Goal: Information Seeking & Learning: Learn about a topic

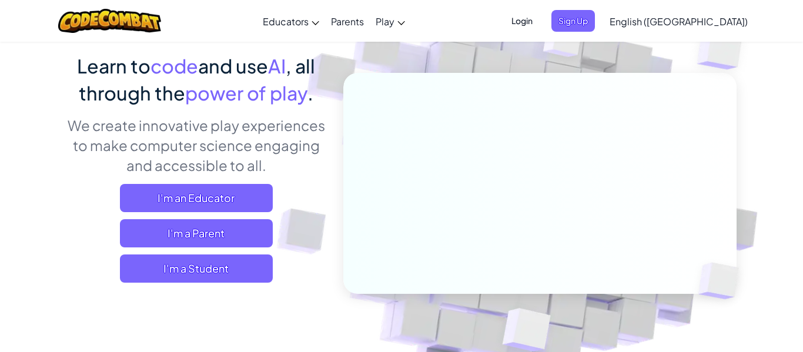
scroll to position [94, 0]
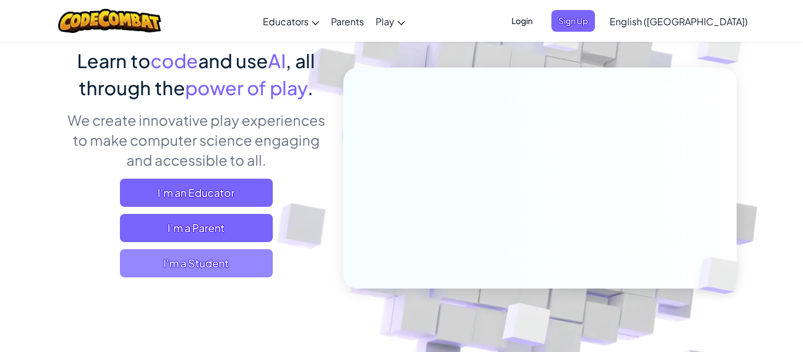
click at [215, 255] on span "I'm a Student" at bounding box center [196, 263] width 153 height 28
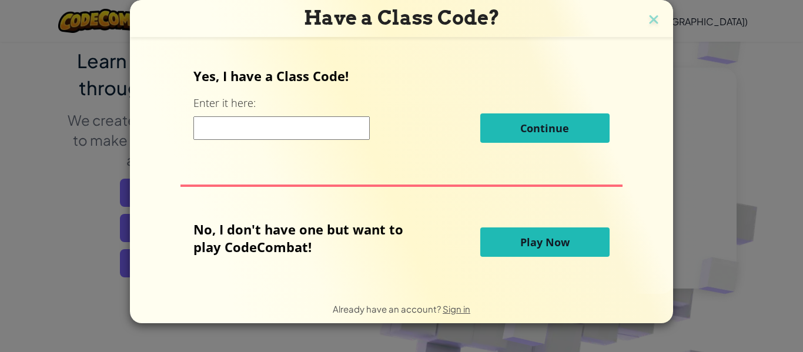
click at [556, 249] on span "Play Now" at bounding box center [544, 242] width 49 height 14
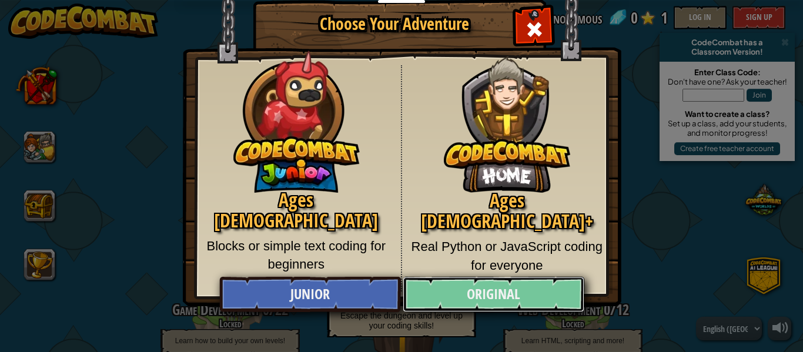
click at [483, 291] on link "Original" at bounding box center [493, 294] width 181 height 35
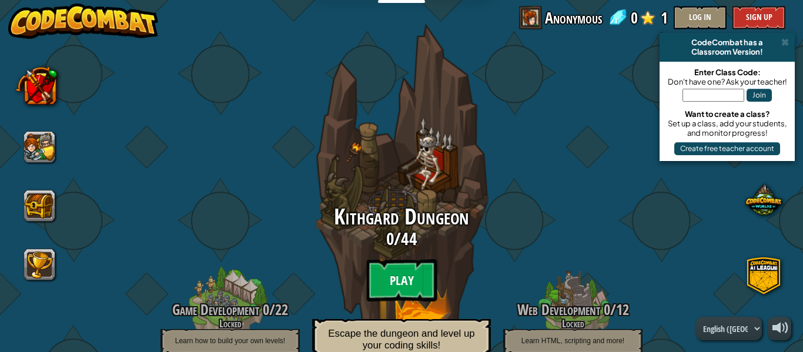
click at [400, 289] on btn "Play" at bounding box center [401, 280] width 71 height 42
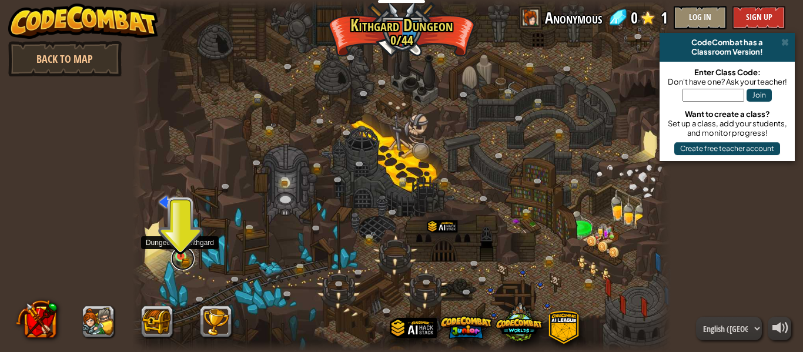
click at [182, 260] on link at bounding box center [183, 259] width 24 height 24
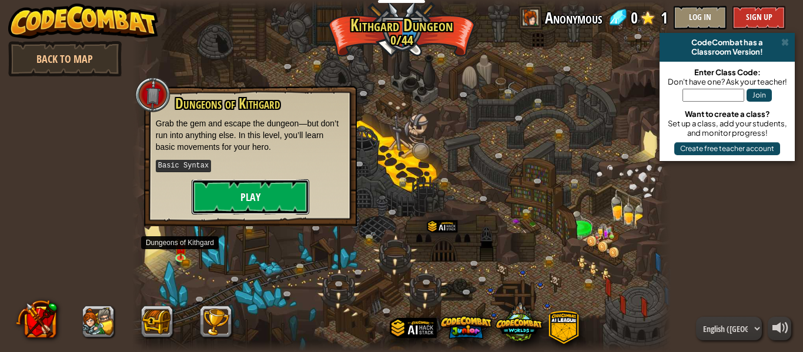
click at [245, 202] on button "Play" at bounding box center [251, 196] width 118 height 35
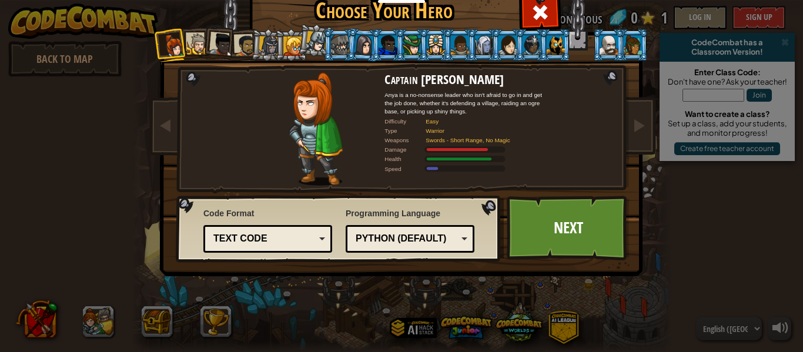
click at [250, 241] on div "Text code" at bounding box center [264, 239] width 102 height 14
click at [354, 179] on div at bounding box center [316, 128] width 138 height 113
click at [537, 236] on link "Next" at bounding box center [568, 228] width 123 height 65
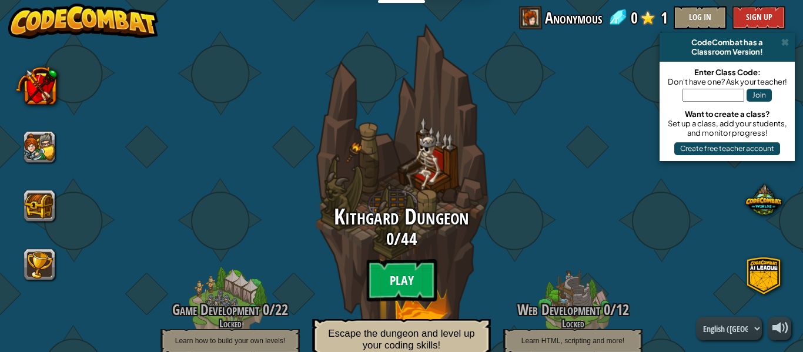
click at [376, 264] on btn "Play" at bounding box center [401, 280] width 71 height 42
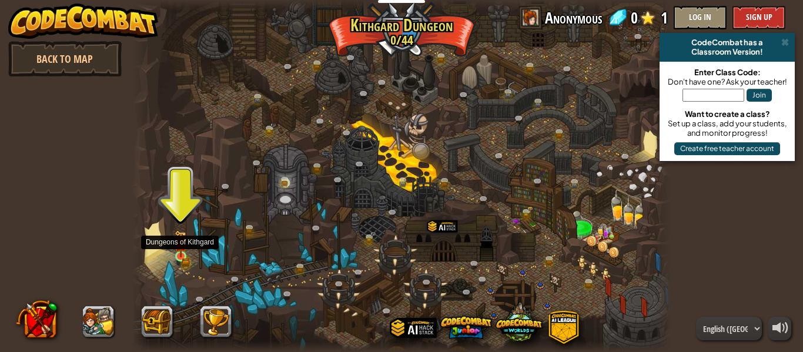
click at [185, 252] on img at bounding box center [181, 243] width 12 height 27
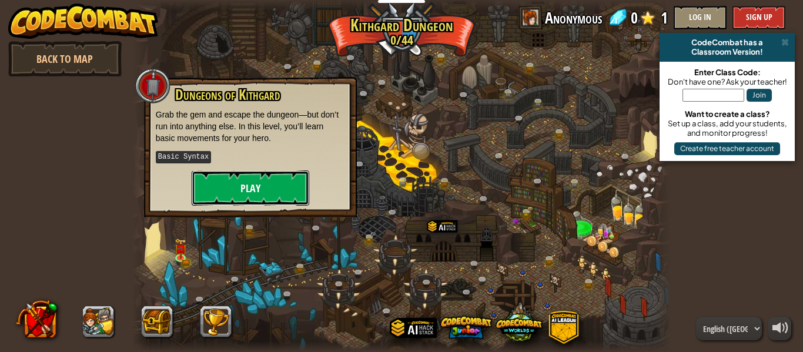
click at [259, 190] on button "Play" at bounding box center [251, 187] width 118 height 35
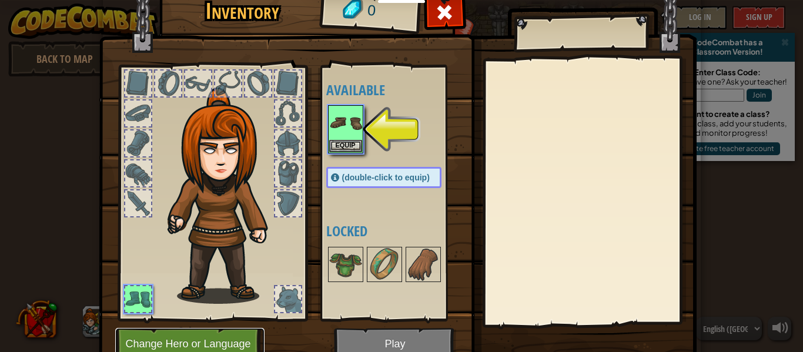
click at [198, 341] on button "Change Hero or Language" at bounding box center [189, 344] width 149 height 32
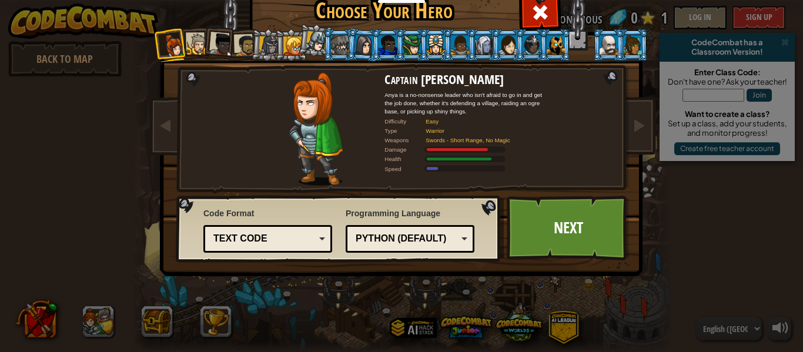
click at [205, 48] on li at bounding box center [219, 43] width 35 height 35
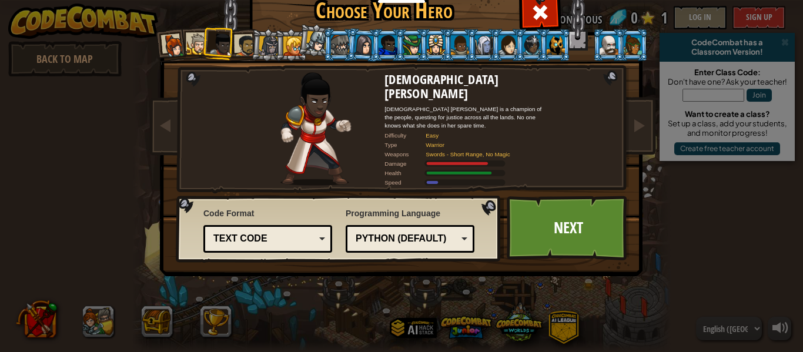
click at [205, 48] on li at bounding box center [219, 43] width 35 height 35
click at [199, 48] on div at bounding box center [198, 44] width 22 height 22
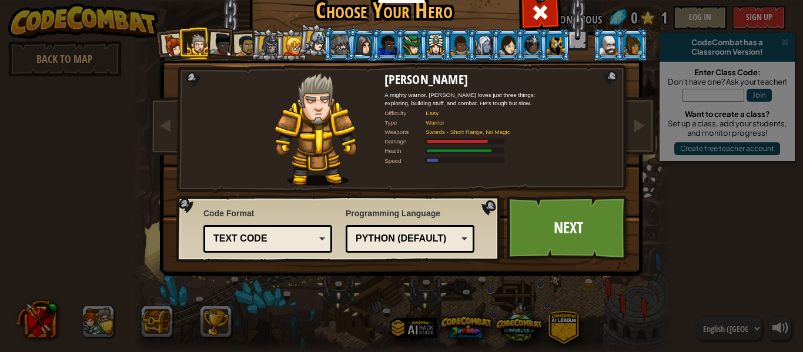
click at [174, 46] on div at bounding box center [174, 46] width 24 height 24
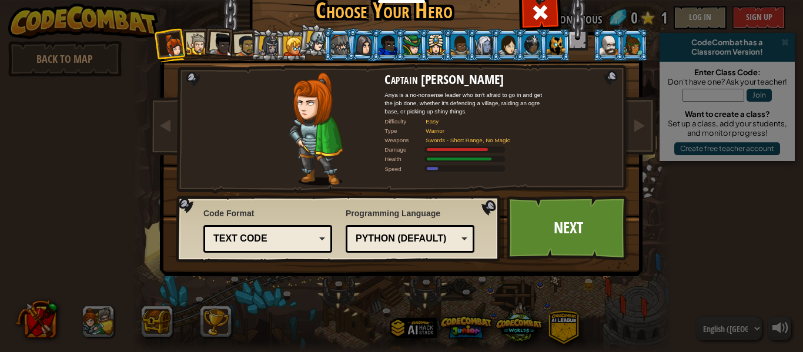
click at [193, 40] on div at bounding box center [198, 44] width 22 height 22
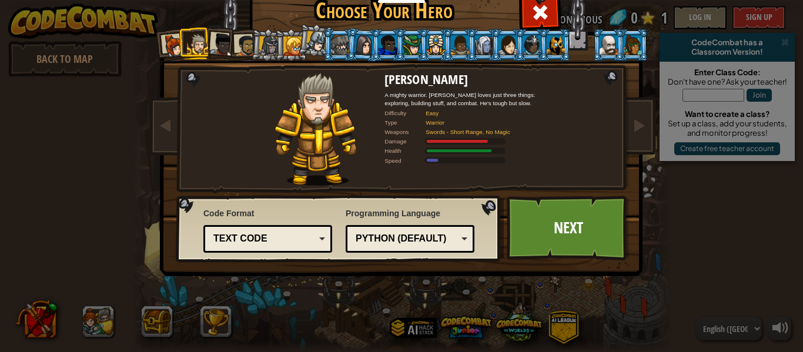
click at [548, 42] on div at bounding box center [556, 44] width 18 height 19
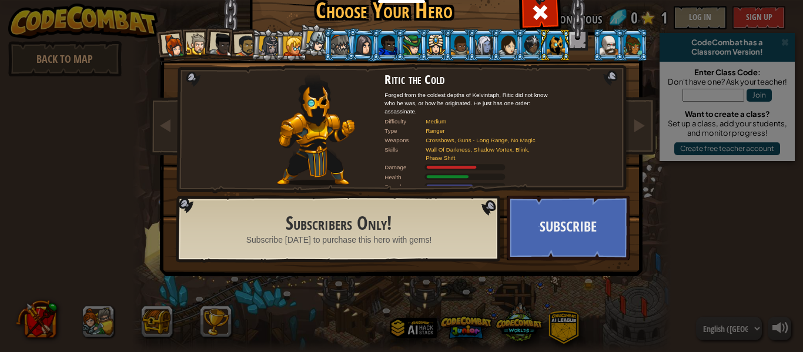
click at [281, 43] on li at bounding box center [291, 45] width 32 height 32
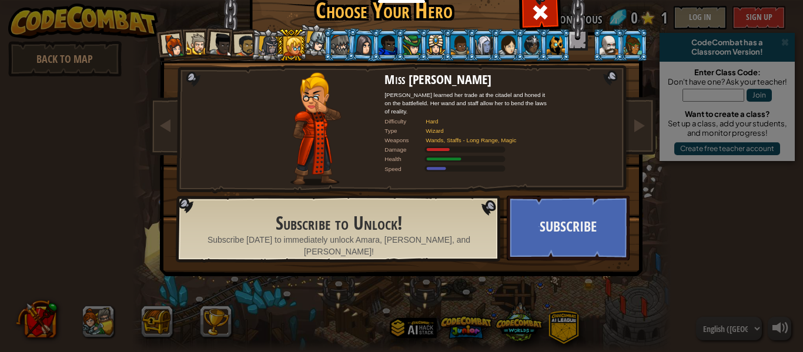
click at [264, 45] on div at bounding box center [269, 46] width 20 height 20
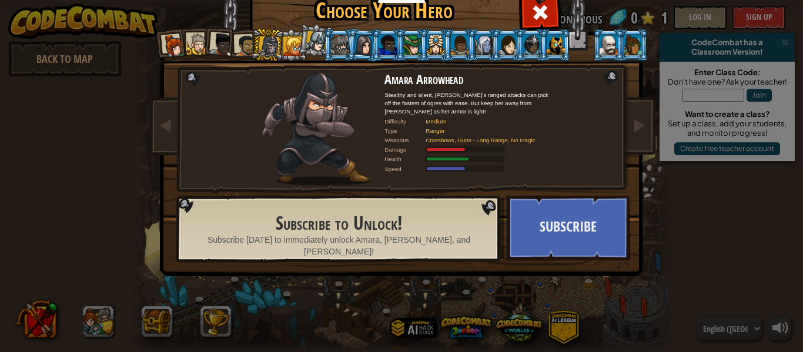
click at [244, 48] on div at bounding box center [245, 46] width 22 height 22
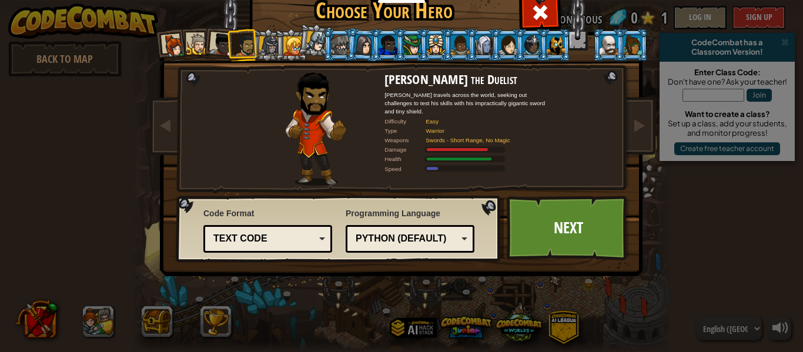
click at [224, 45] on div at bounding box center [222, 45] width 24 height 24
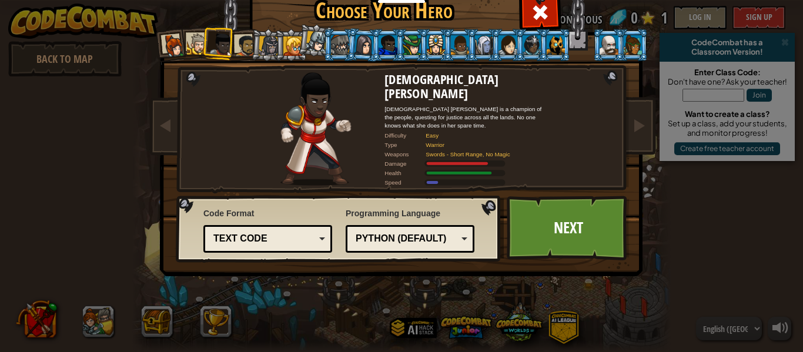
click at [196, 40] on div at bounding box center [198, 44] width 22 height 22
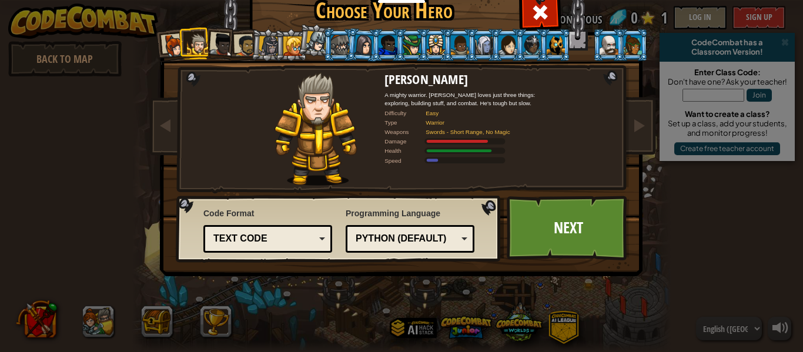
click at [247, 46] on div at bounding box center [245, 46] width 22 height 22
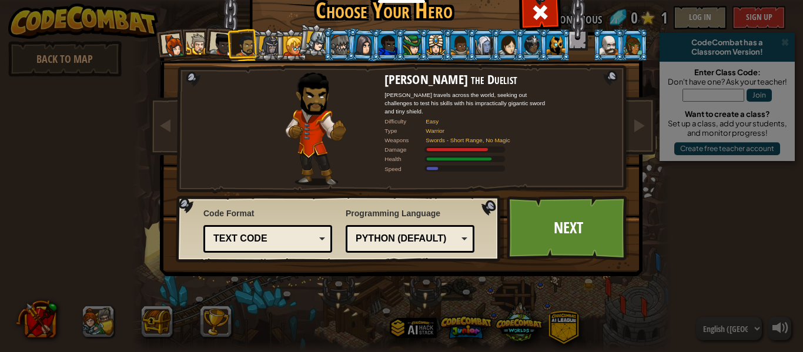
click at [171, 51] on div at bounding box center [174, 46] width 24 height 24
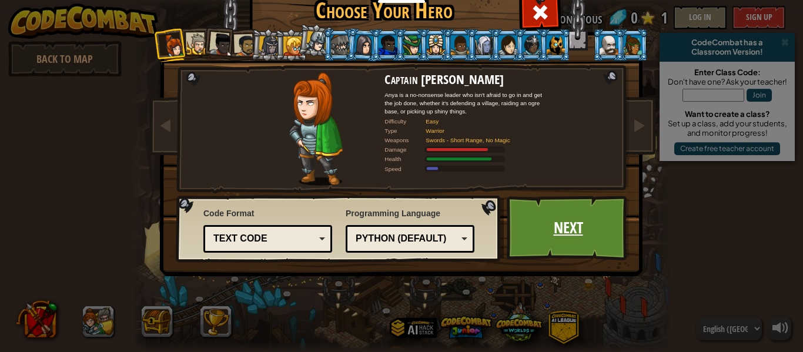
click at [550, 235] on link "Next" at bounding box center [568, 228] width 123 height 65
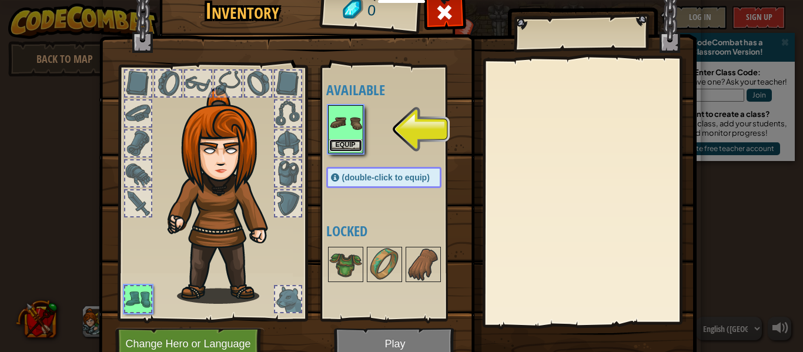
click at [337, 148] on button "Equip" at bounding box center [345, 145] width 33 height 12
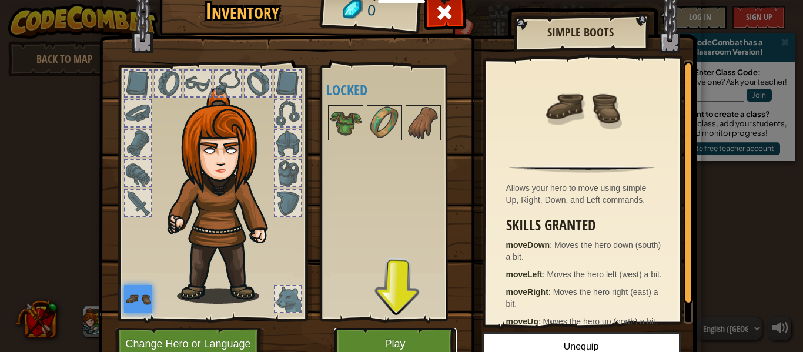
click at [360, 336] on button "Play" at bounding box center [395, 344] width 123 height 32
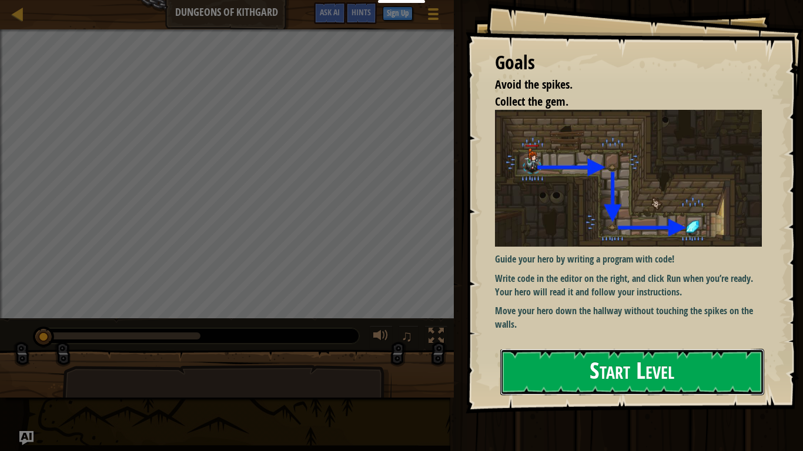
click at [597, 351] on button "Start Level" at bounding box center [632, 372] width 264 height 46
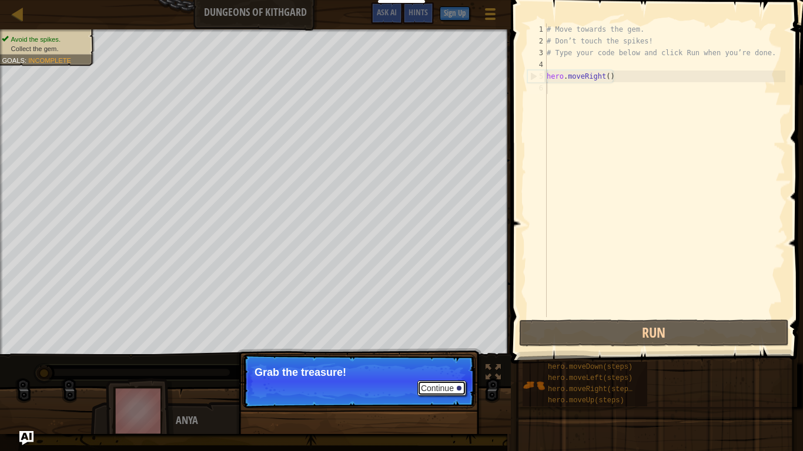
click at [439, 351] on button "Continue" at bounding box center [441, 388] width 49 height 15
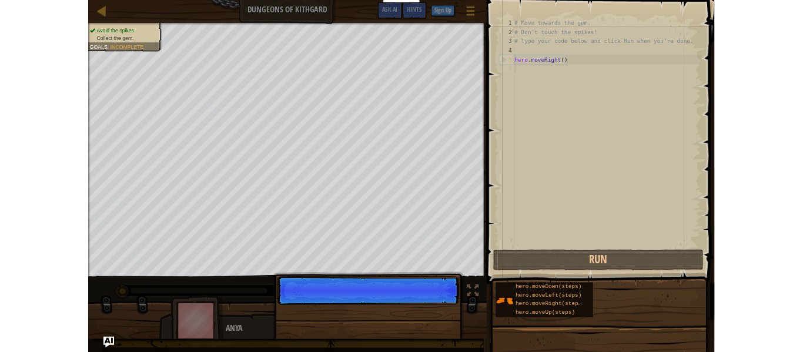
scroll to position [5, 0]
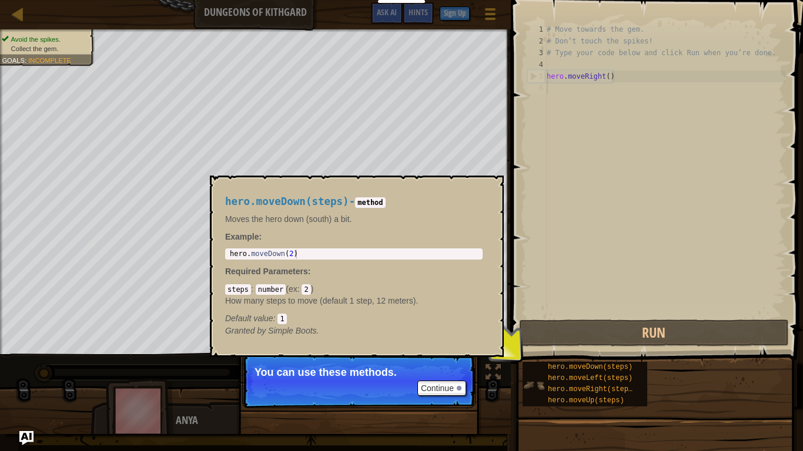
click at [524, 351] on img at bounding box center [533, 385] width 22 height 22
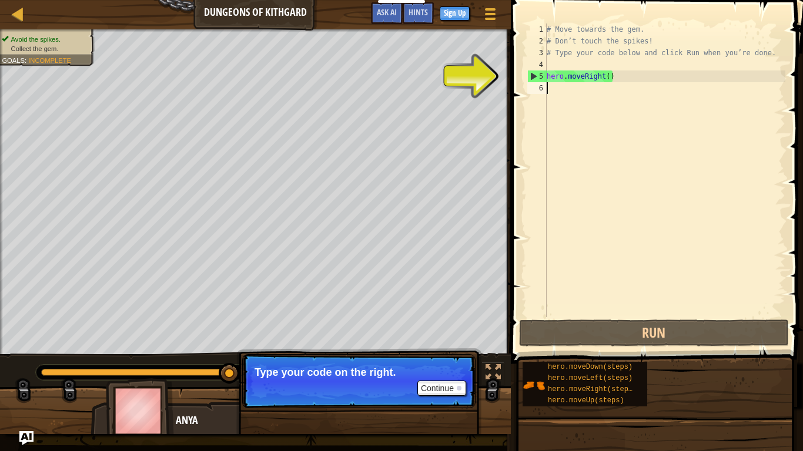
click at [530, 75] on div "5" at bounding box center [537, 77] width 19 height 12
click at [537, 76] on div "5" at bounding box center [537, 77] width 19 height 12
click at [528, 75] on div "5" at bounding box center [537, 77] width 19 height 12
click at [582, 78] on div "# Move towards the gem. # Don’t touch the spikes! # Type your code below and cl…" at bounding box center [664, 182] width 241 height 317
click at [617, 81] on div "# Move towards the gem. # Don’t touch the spikes! # Type your code below and cl…" at bounding box center [664, 182] width 241 height 317
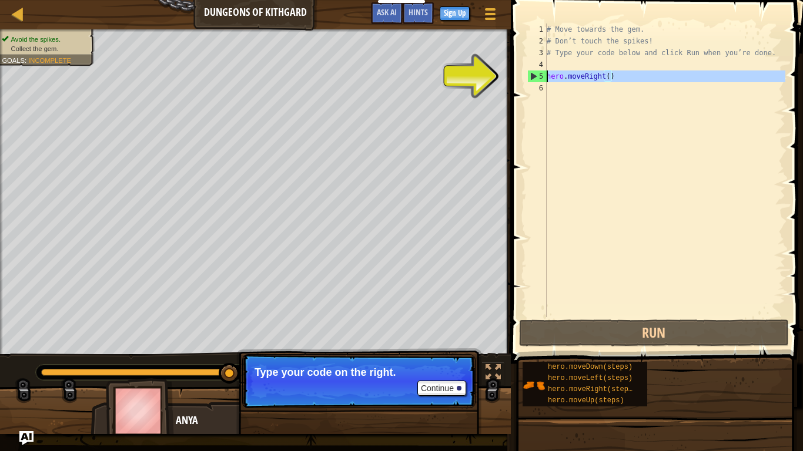
click at [533, 76] on div "5" at bounding box center [537, 77] width 19 height 12
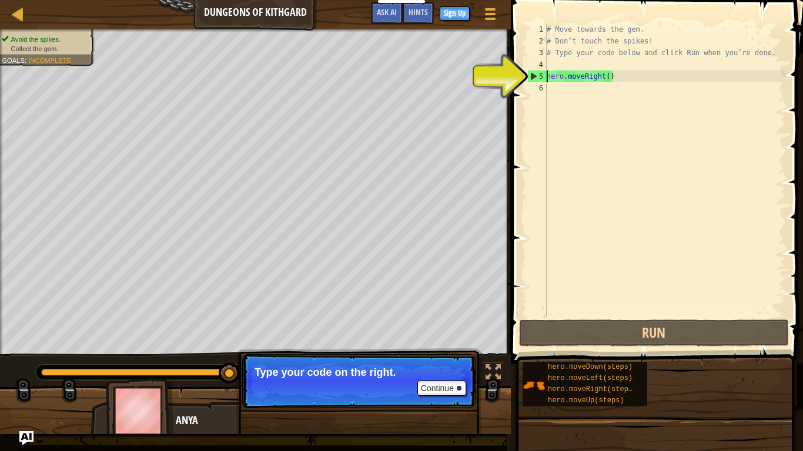
click at [533, 77] on div "5" at bounding box center [537, 77] width 19 height 12
click at [533, 79] on div "5" at bounding box center [537, 77] width 19 height 12
type textarea "hero.moveRight()"
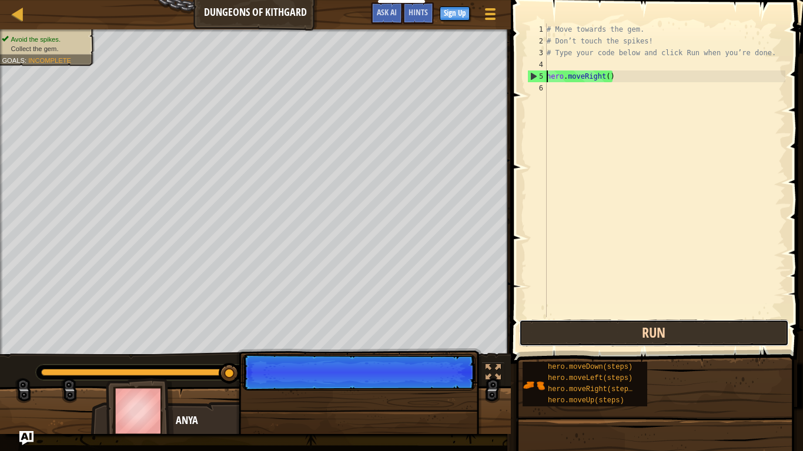
click at [602, 328] on button "Run" at bounding box center [654, 333] width 270 height 27
